Goal: Task Accomplishment & Management: Use online tool/utility

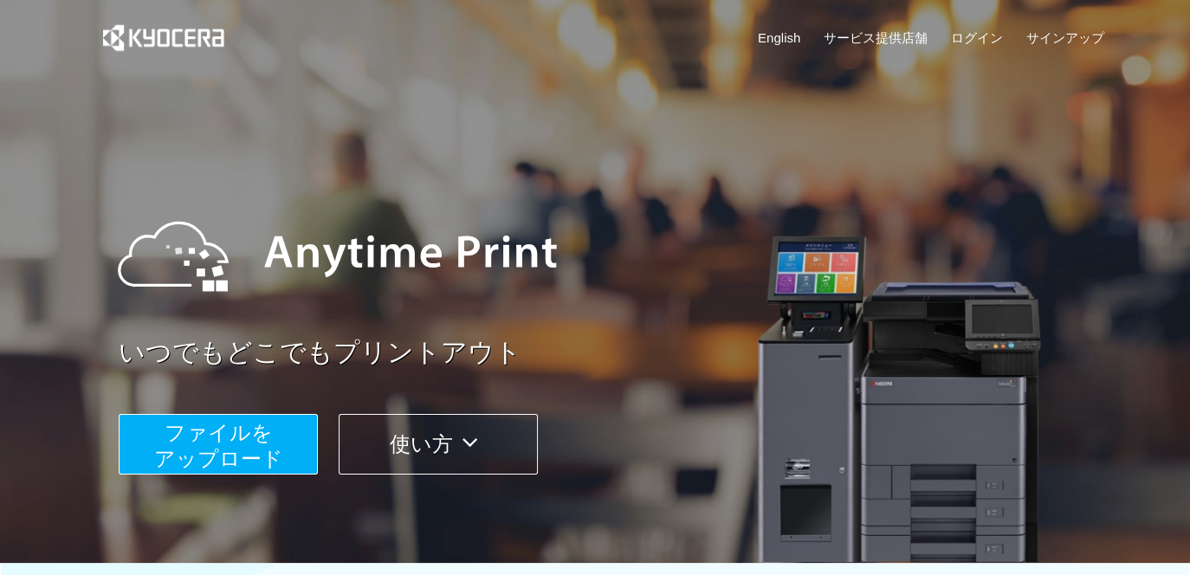
click at [268, 455] on span "ファイルを ​​アップロード" at bounding box center [218, 445] width 129 height 49
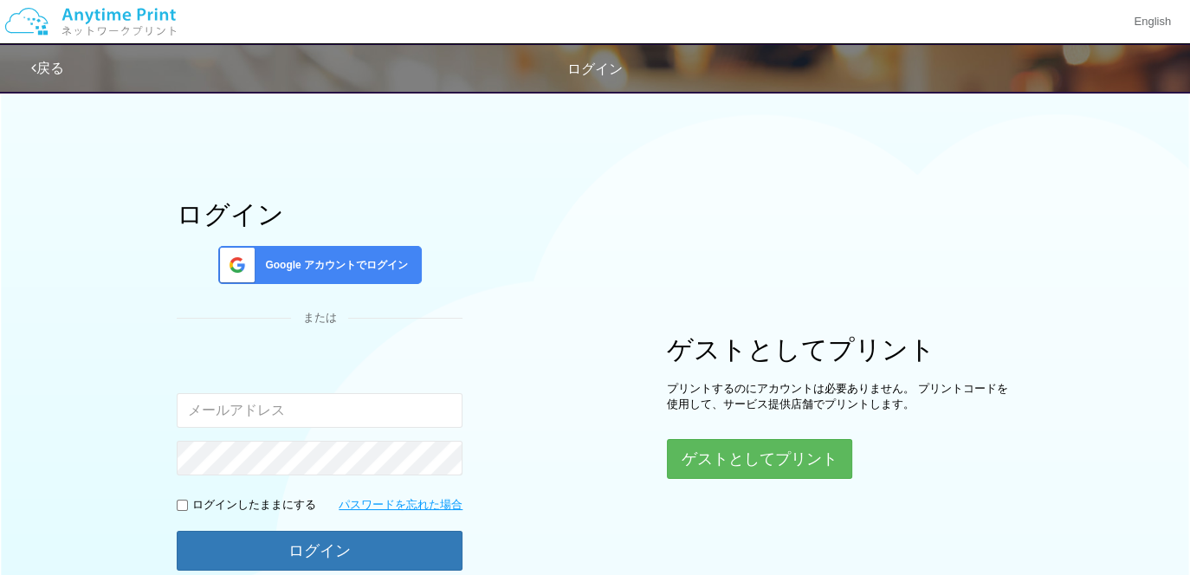
type input "[EMAIL_ADDRESS][DOMAIN_NAME]"
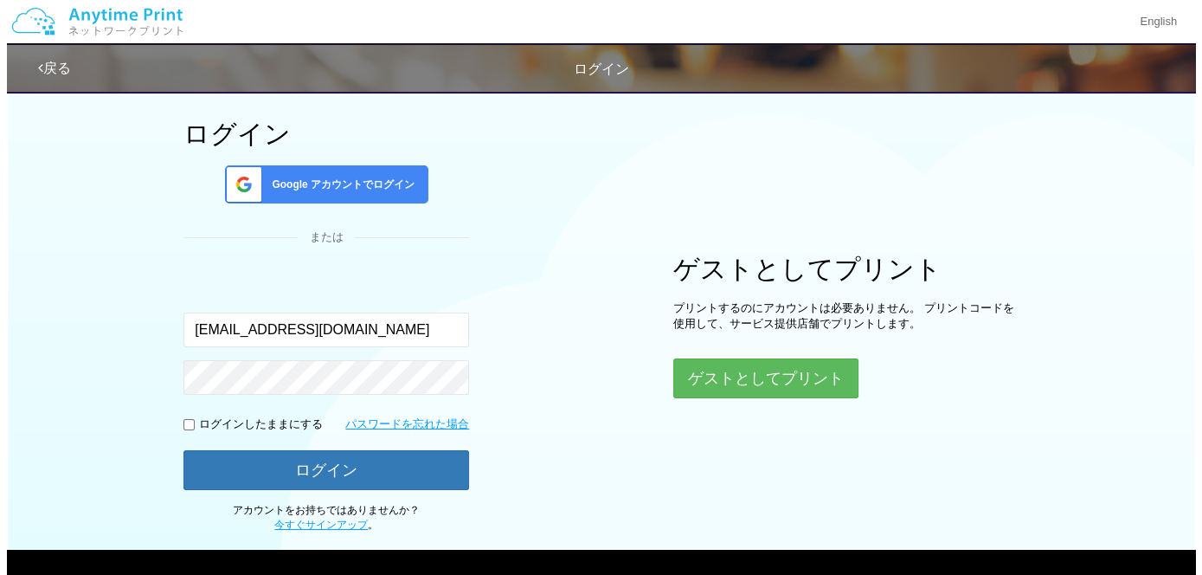
scroll to position [161, 0]
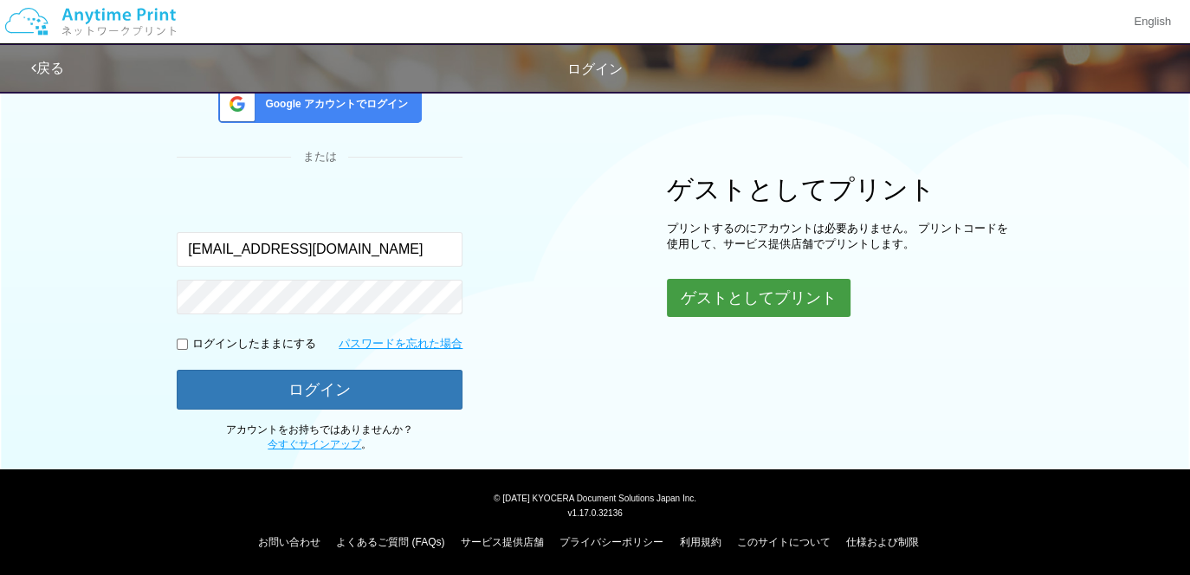
click at [768, 296] on button "ゲストとしてプリント" at bounding box center [759, 298] width 184 height 38
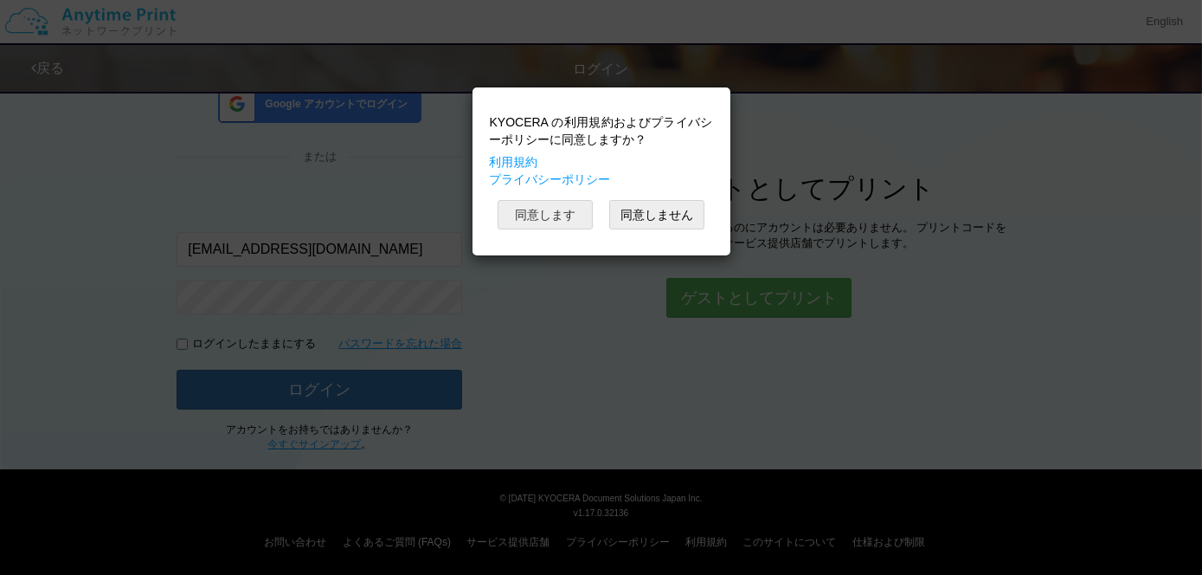
click at [548, 210] on button "同意します" at bounding box center [545, 214] width 95 height 29
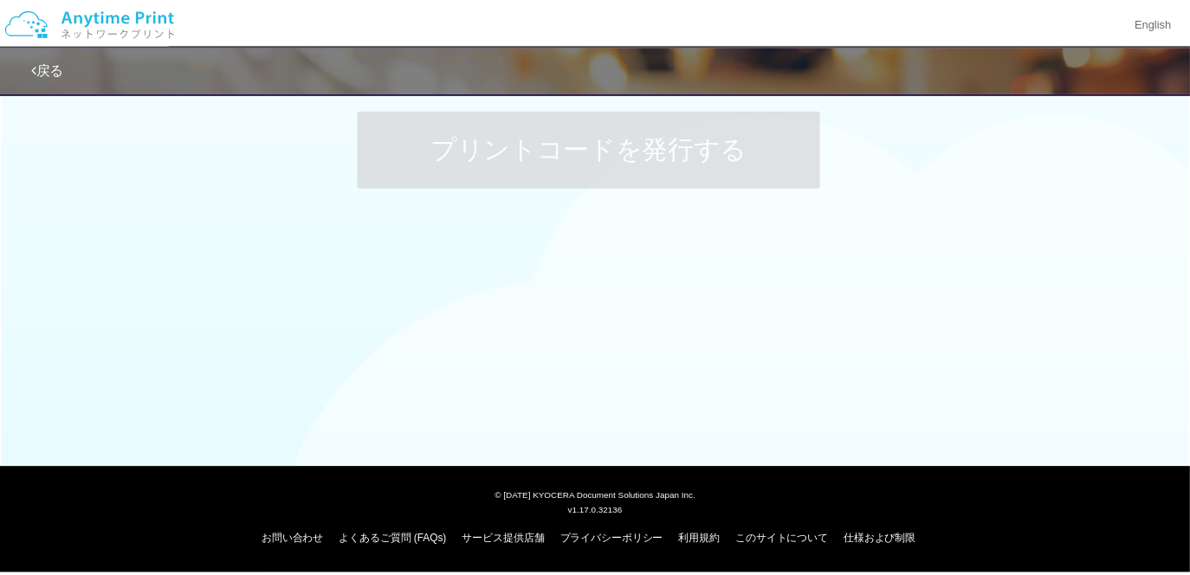
scroll to position [24, 0]
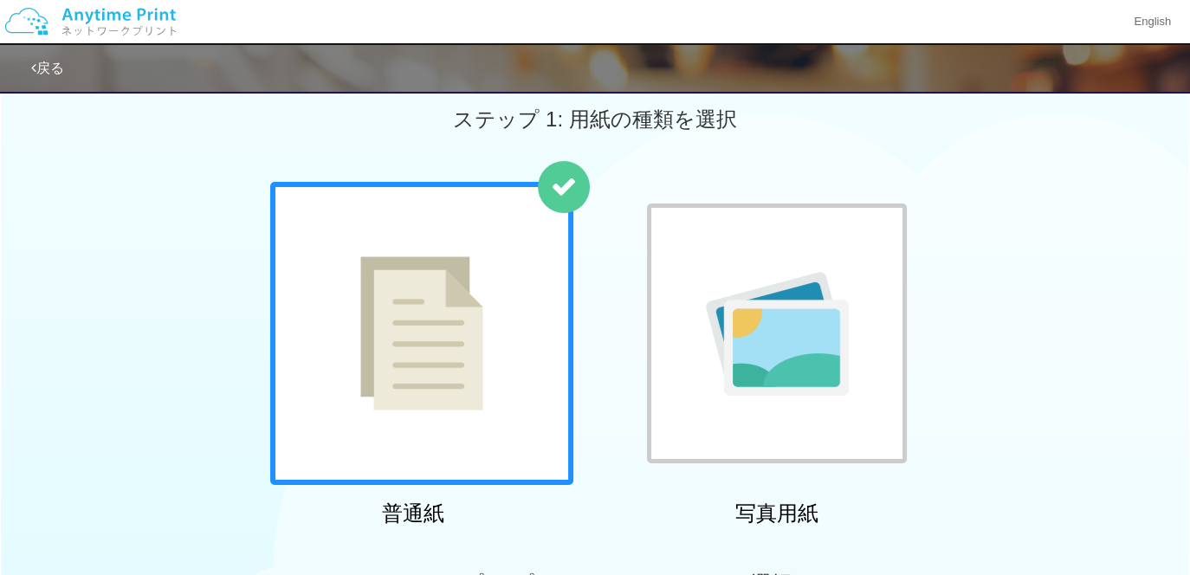
click at [454, 349] on img at bounding box center [421, 333] width 123 height 154
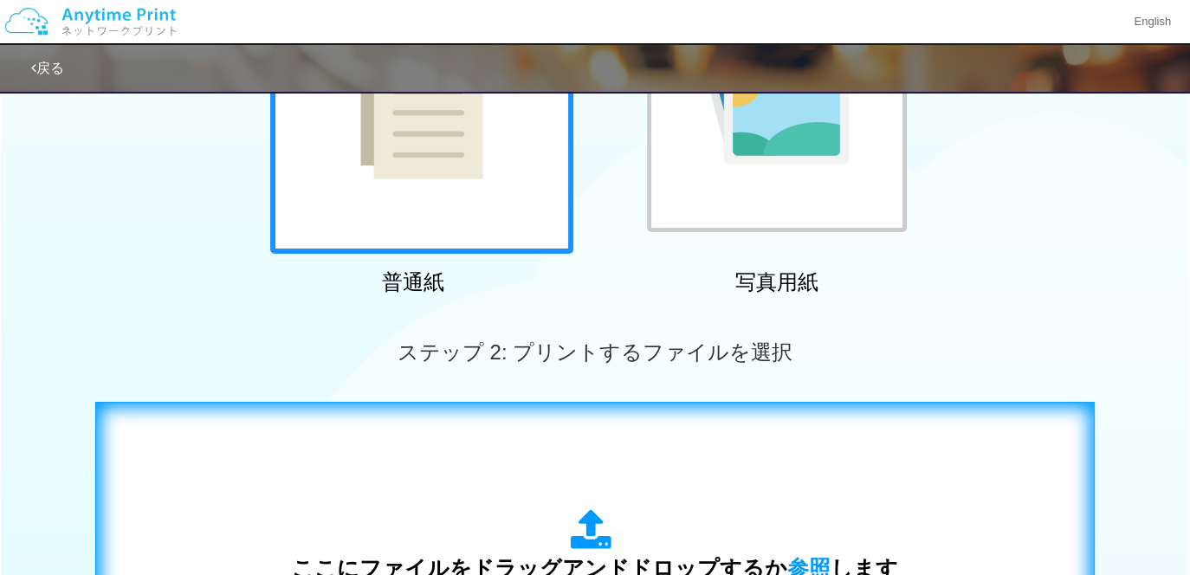
scroll to position [544, 0]
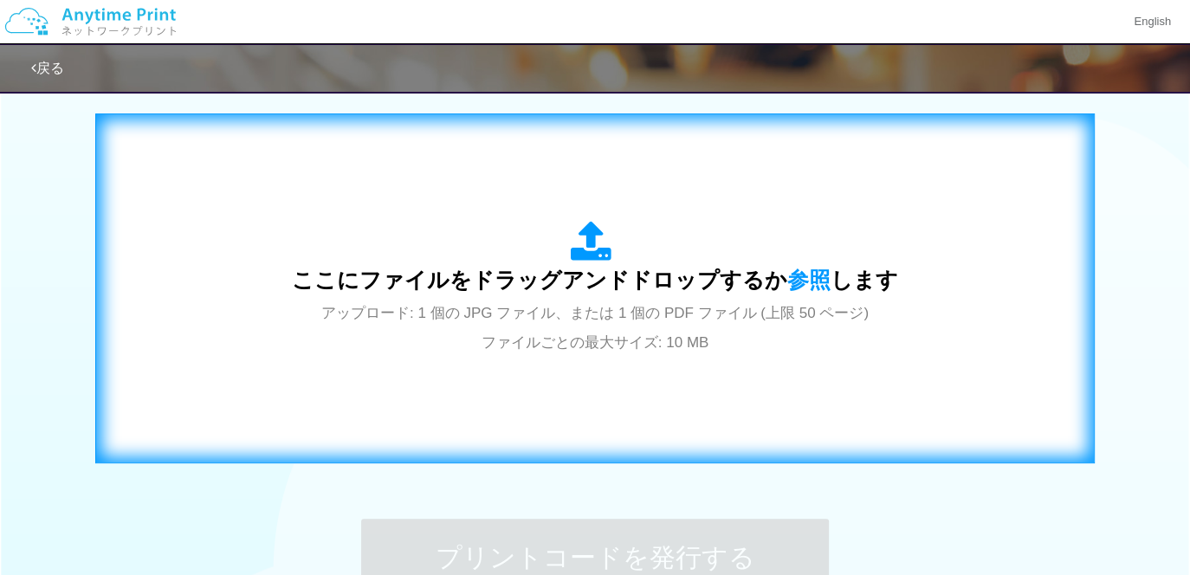
click at [577, 309] on span "アップロード: 1 個の JPG ファイル、または 1 個の PDF ファイル (上限 50 ページ) ファイルごとの最大サイズ: 10 MB" at bounding box center [594, 328] width 547 height 46
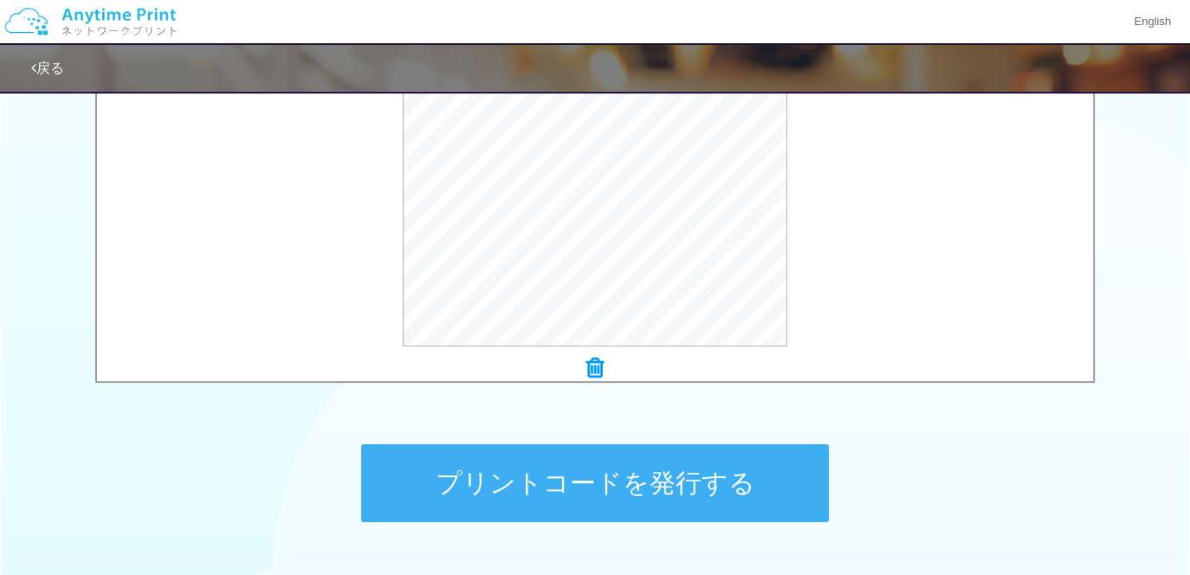
scroll to position [717, 0]
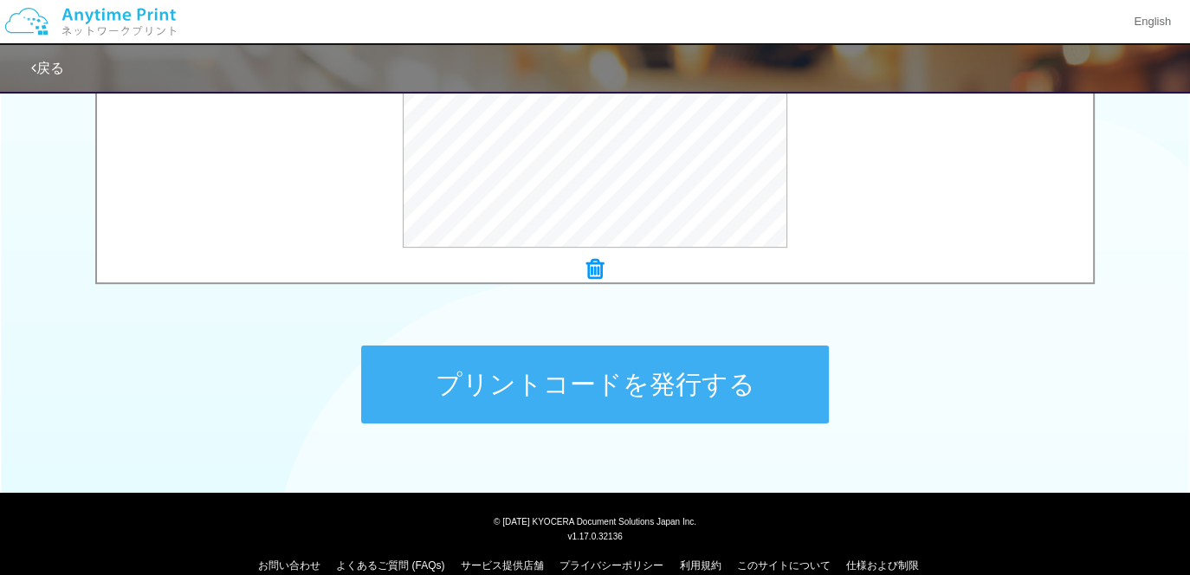
click at [659, 386] on button "プリントコードを発行する" at bounding box center [594, 384] width 467 height 78
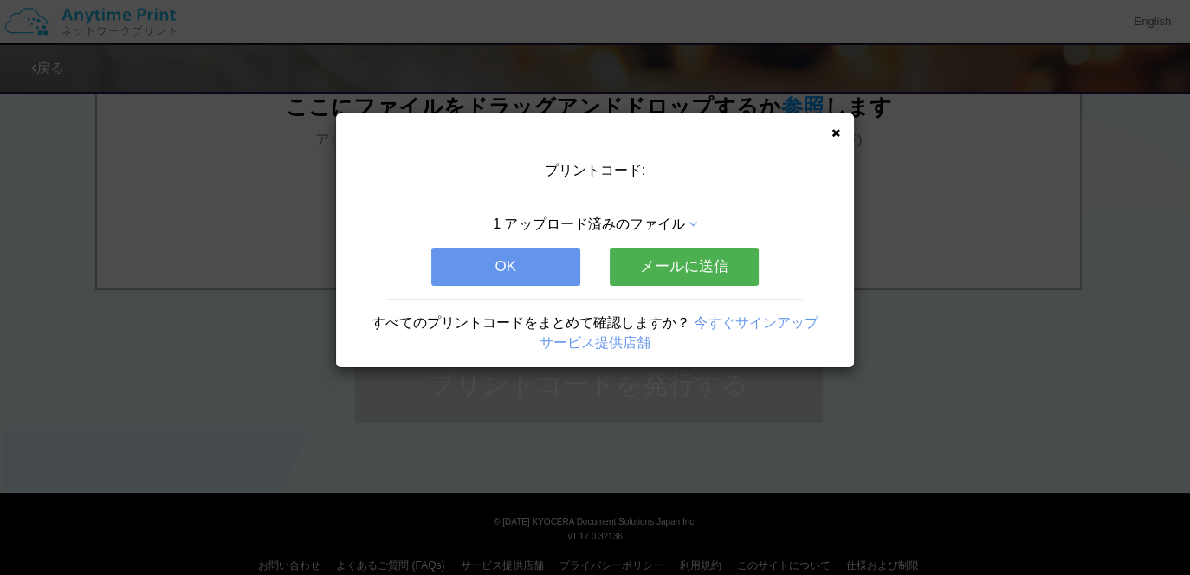
scroll to position [0, 0]
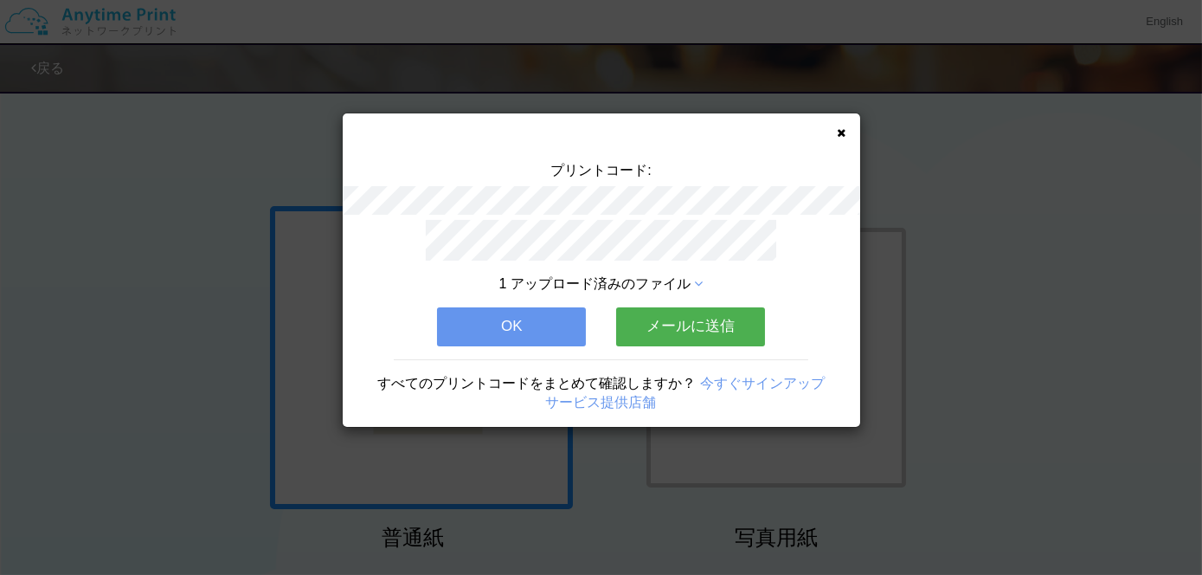
click at [513, 314] on button "OK" at bounding box center [511, 326] width 149 height 38
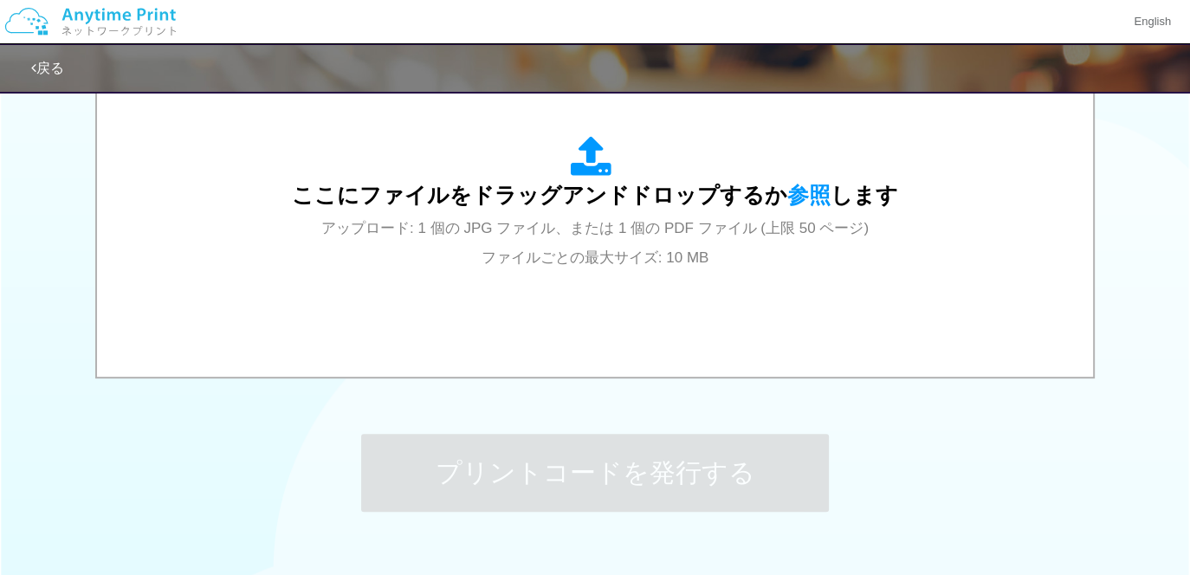
scroll to position [482, 0]
